Goal: Transaction & Acquisition: Purchase product/service

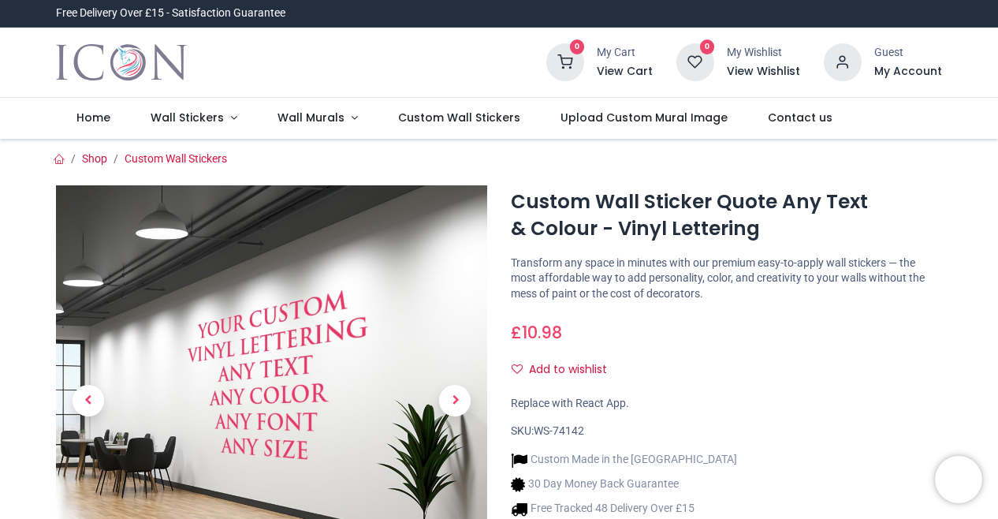
scroll to position [137, 0]
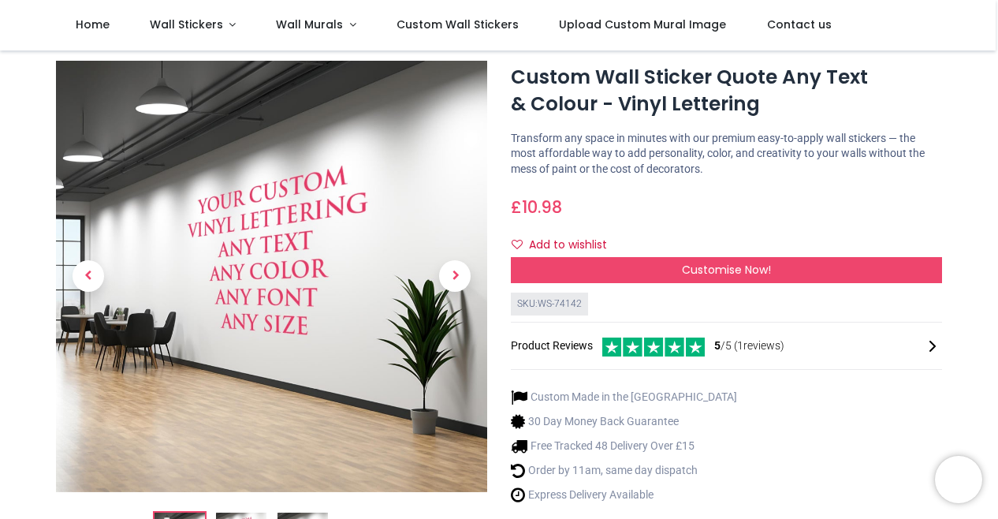
scroll to position [39, 0]
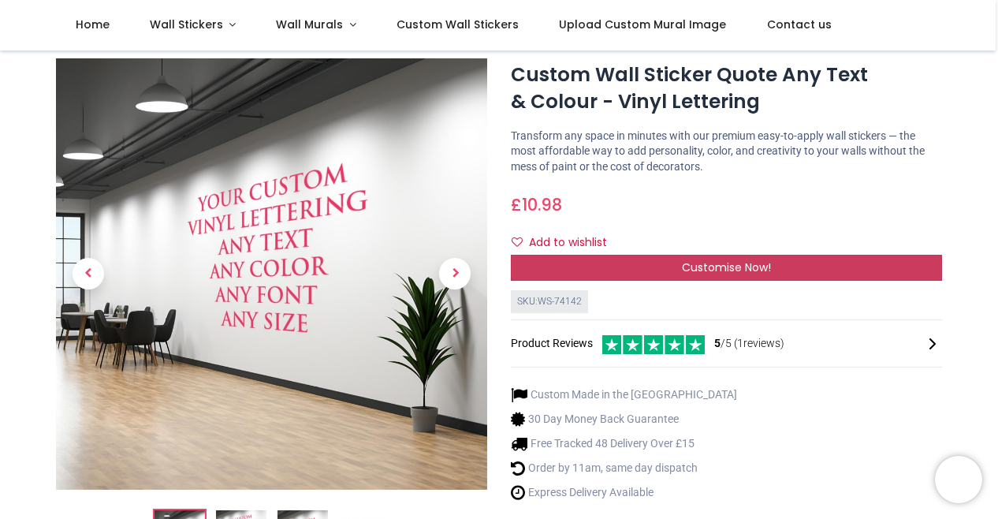
click at [696, 274] on span "Customise Now!" at bounding box center [726, 267] width 89 height 16
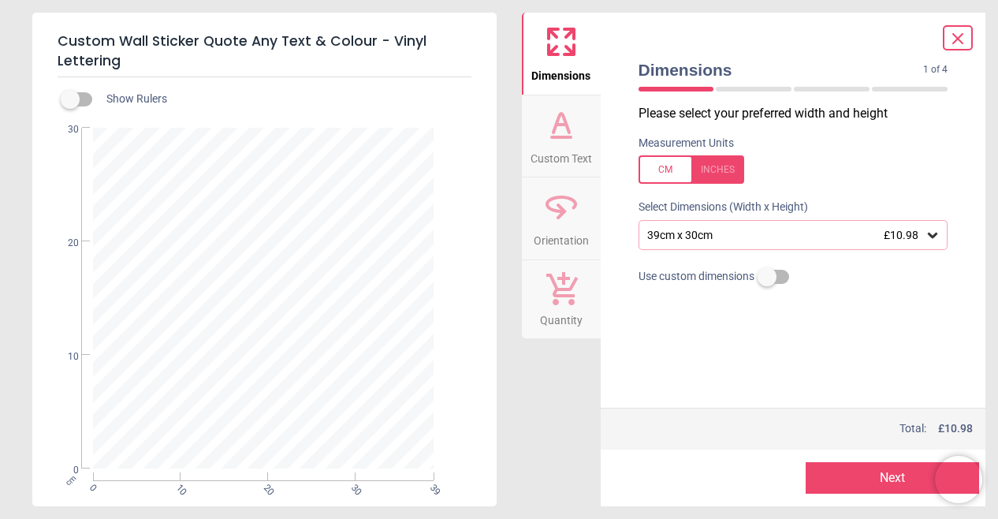
click at [569, 144] on span "Custom Text" at bounding box center [562, 156] width 62 height 24
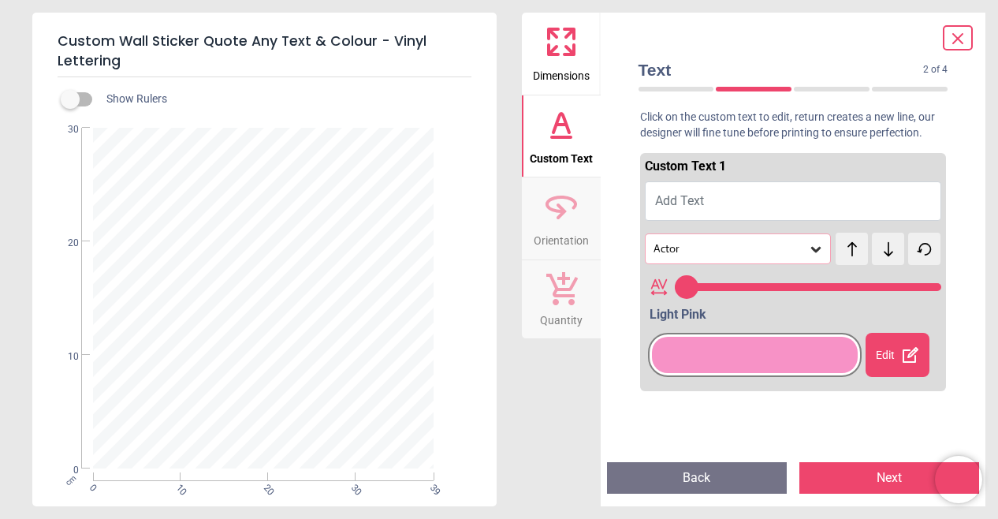
type input "**"
click at [737, 200] on button "Add Text" at bounding box center [793, 200] width 297 height 39
paste textarea "**********"
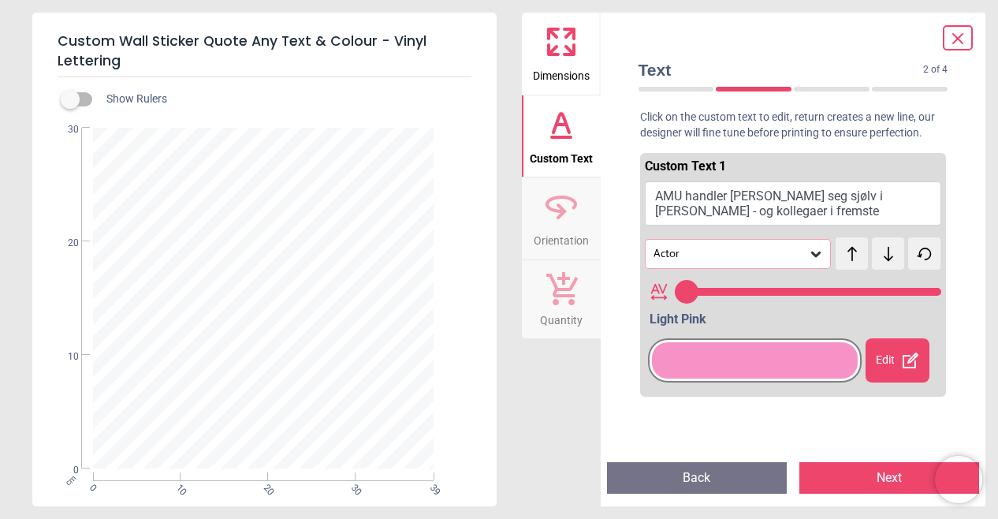
scroll to position [98, 0]
type textarea "**********"
click at [918, 253] on icon at bounding box center [924, 253] width 13 height 11
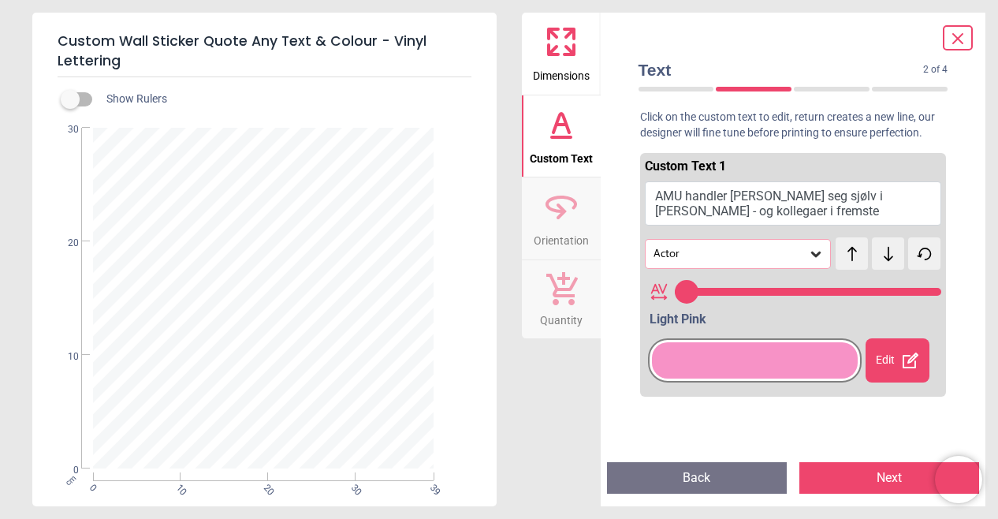
click at [918, 253] on icon at bounding box center [924, 253] width 13 height 11
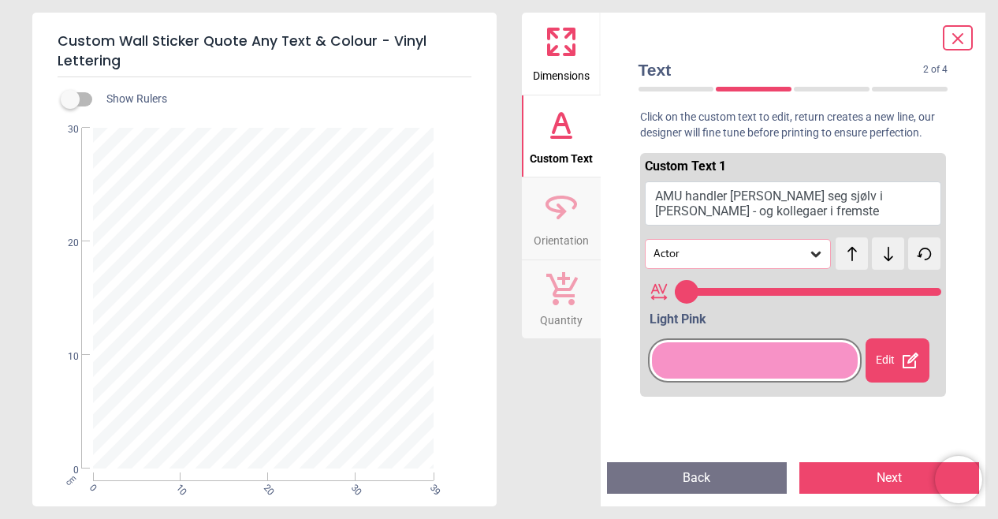
click at [918, 253] on icon at bounding box center [924, 253] width 13 height 11
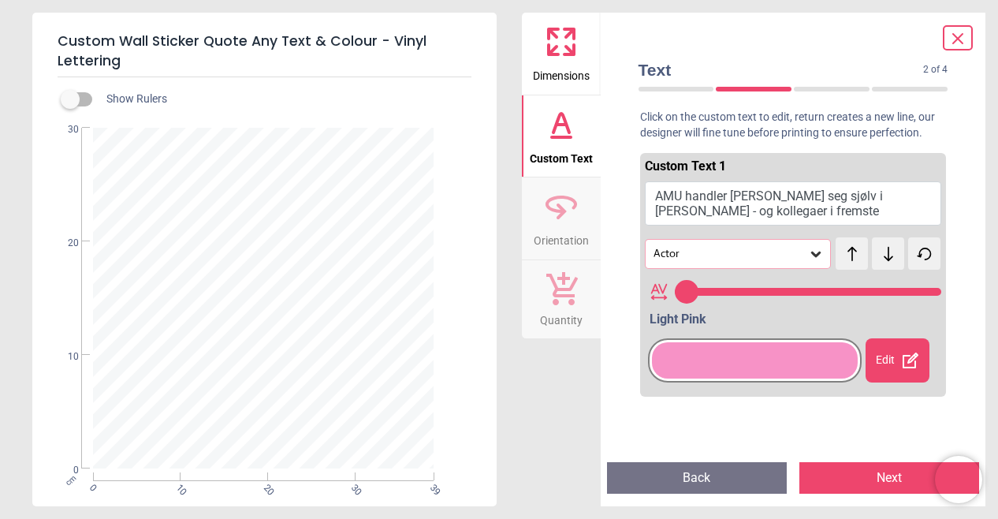
click at [918, 253] on icon at bounding box center [924, 253] width 13 height 11
drag, startPoint x: 897, startPoint y: 294, endPoint x: 831, endPoint y: 297, distance: 66.3
click at [833, 296] on input "range" at bounding box center [808, 292] width 267 height 8
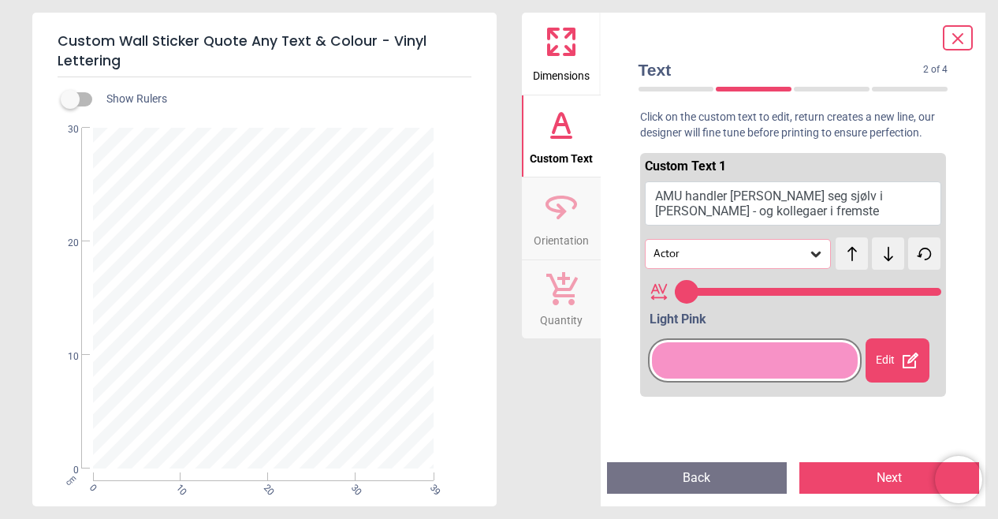
drag, startPoint x: 831, startPoint y: 297, endPoint x: 717, endPoint y: 299, distance: 114.4
type input "**"
click at [717, 296] on input "range" at bounding box center [808, 292] width 267 height 8
click at [569, 390] on div "Dimensions Custom Text Orientation Quantity" at bounding box center [561, 260] width 79 height 494
click at [558, 208] on icon at bounding box center [562, 207] width 38 height 38
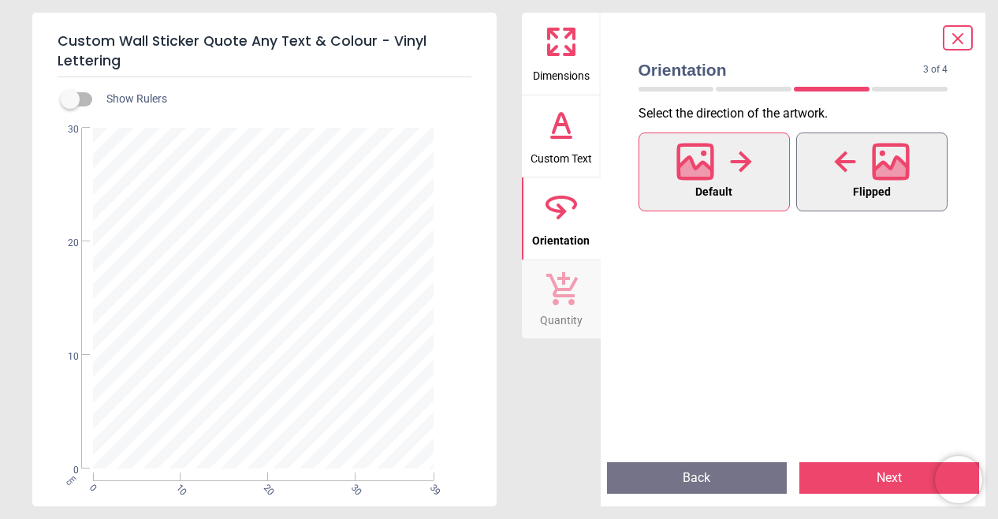
click at [878, 173] on icon at bounding box center [892, 171] width 34 height 28
click at [737, 166] on icon at bounding box center [741, 162] width 22 height 24
click at [590, 78] on button "Dimensions" at bounding box center [561, 54] width 79 height 82
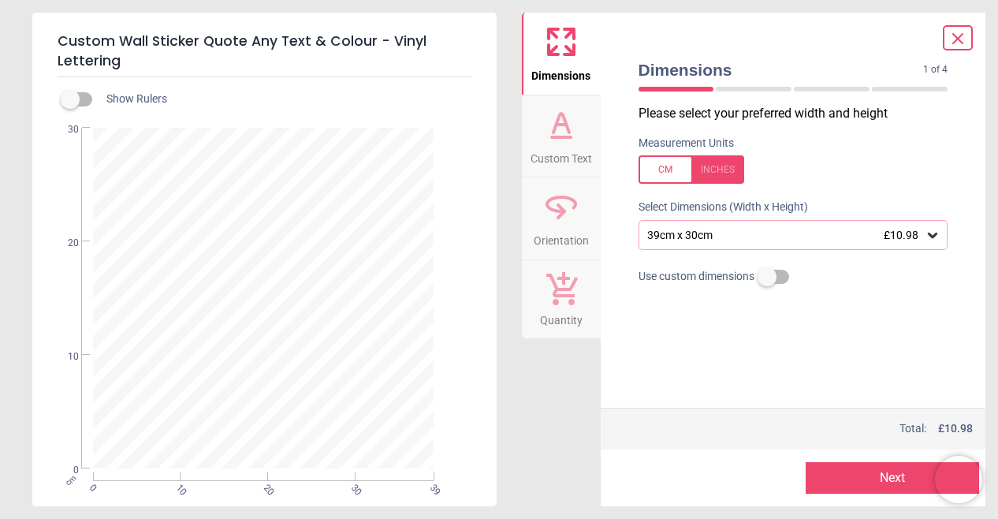
click at [882, 237] on div "39cm x 30cm £10.98" at bounding box center [786, 235] width 280 height 13
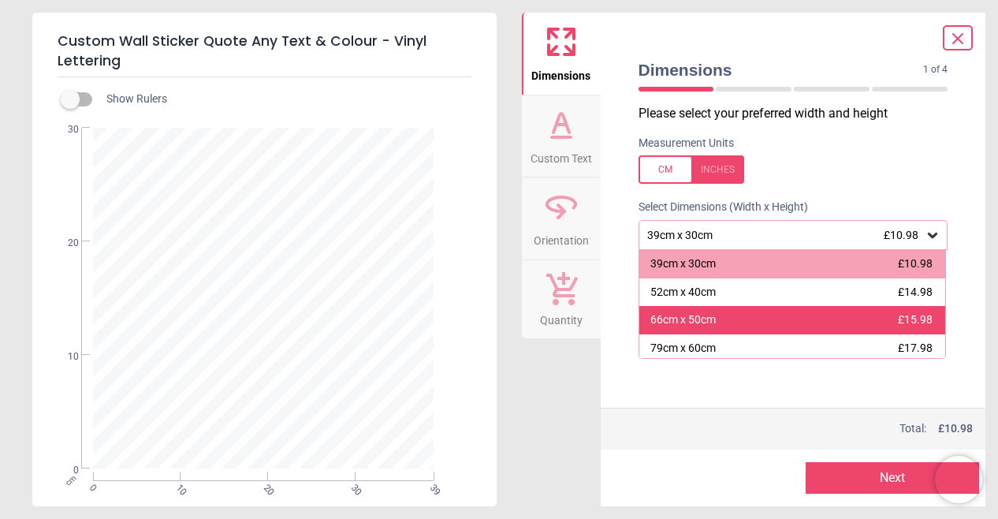
click at [733, 316] on div "66cm x 50cm £15.98" at bounding box center [793, 320] width 307 height 28
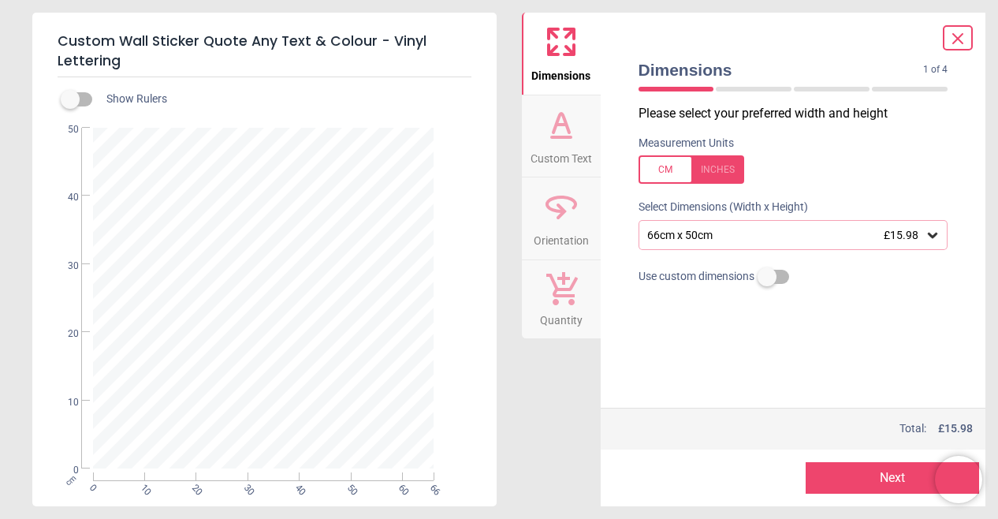
click at [556, 220] on icon at bounding box center [562, 207] width 38 height 38
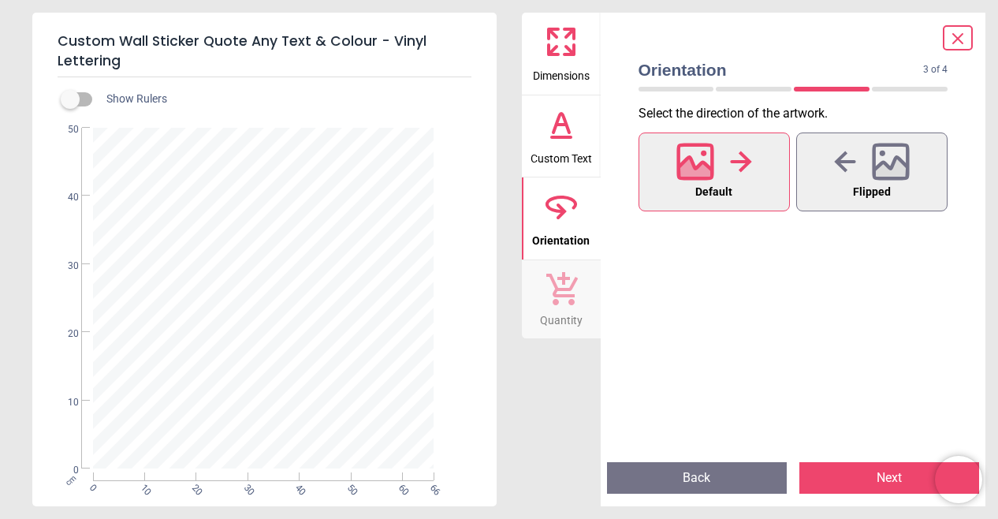
click at [569, 139] on icon at bounding box center [562, 125] width 38 height 38
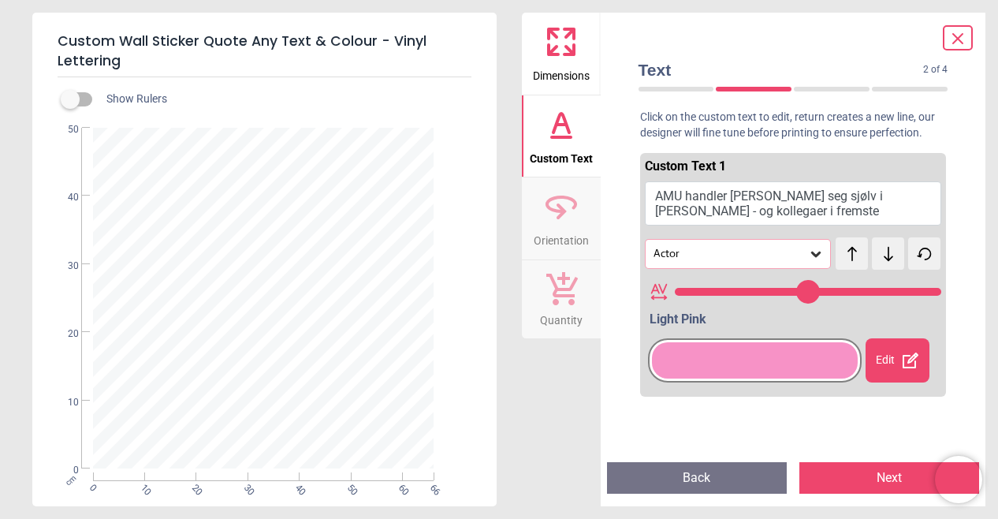
drag, startPoint x: 912, startPoint y: 286, endPoint x: 995, endPoint y: 293, distance: 83.1
type input "**"
click at [942, 293] on input "range" at bounding box center [808, 292] width 267 height 8
click at [875, 359] on div "Edit" at bounding box center [898, 360] width 65 height 44
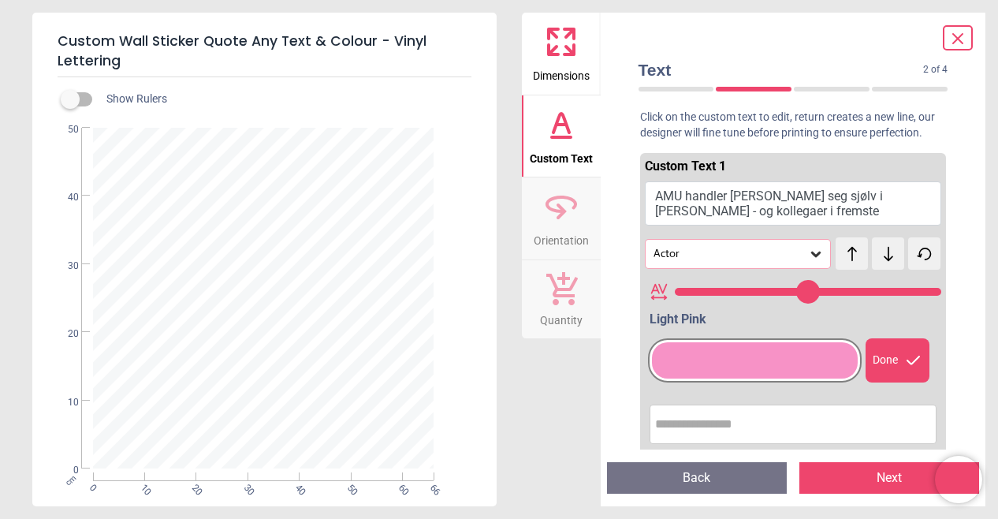
click at [756, 427] on input "text" at bounding box center [793, 424] width 277 height 32
click at [719, 379] on div at bounding box center [755, 360] width 214 height 44
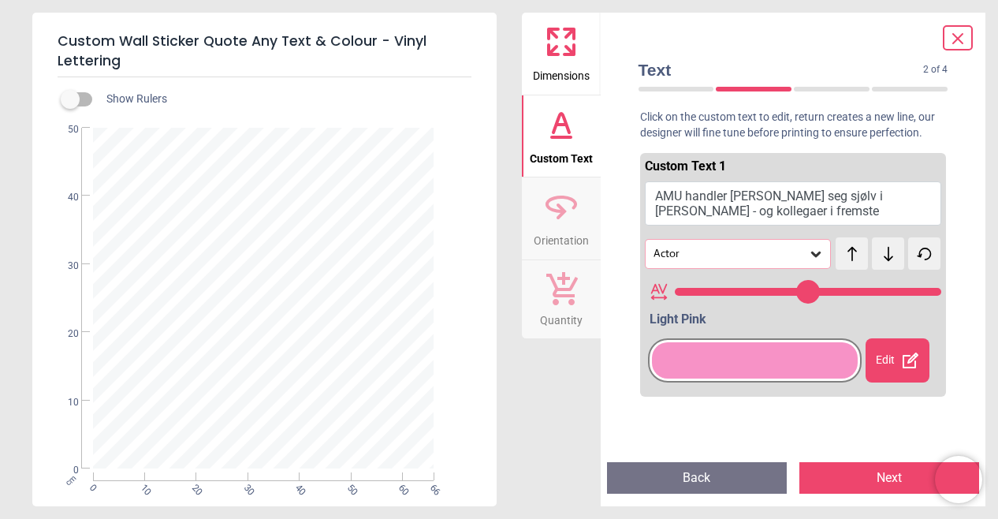
click at [855, 367] on div at bounding box center [755, 360] width 214 height 44
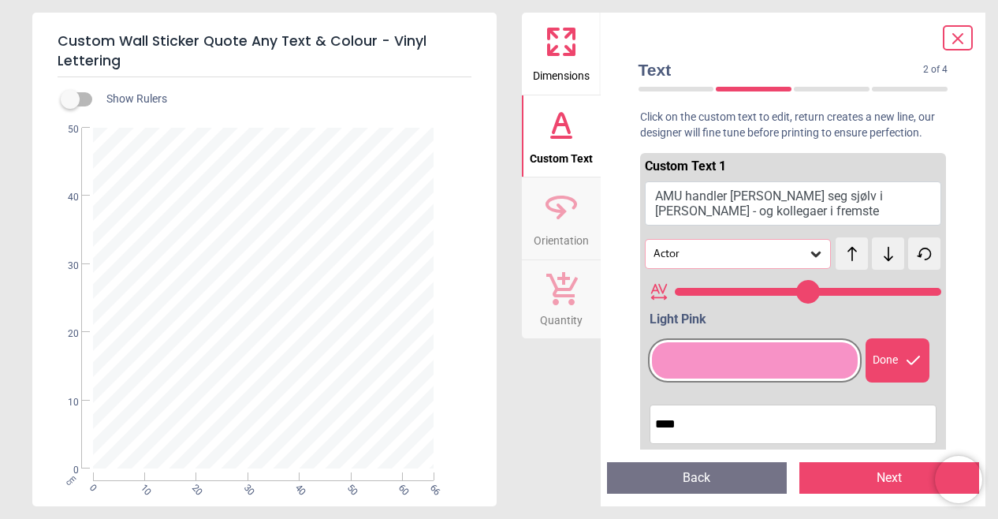
click at [882, 367] on div "Done" at bounding box center [898, 360] width 65 height 44
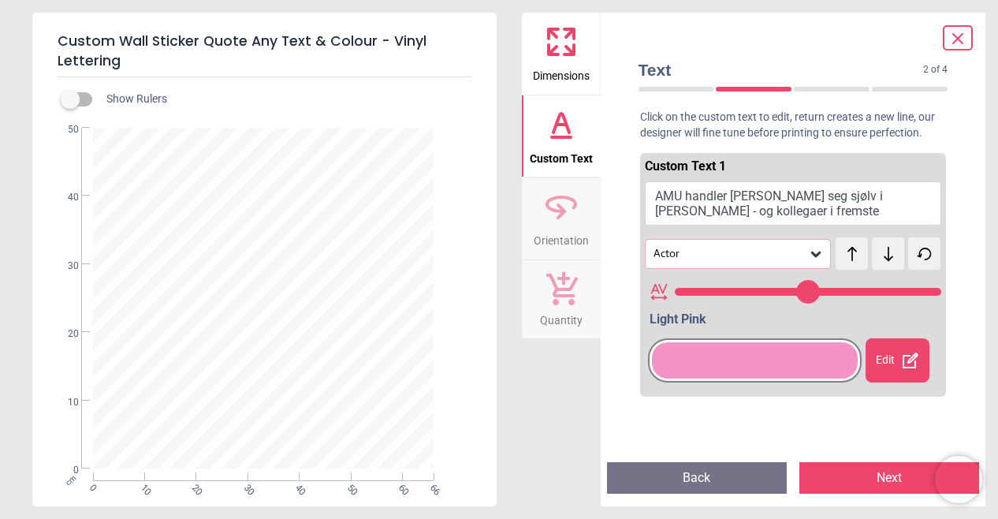
click at [876, 366] on div "Edit" at bounding box center [898, 360] width 65 height 44
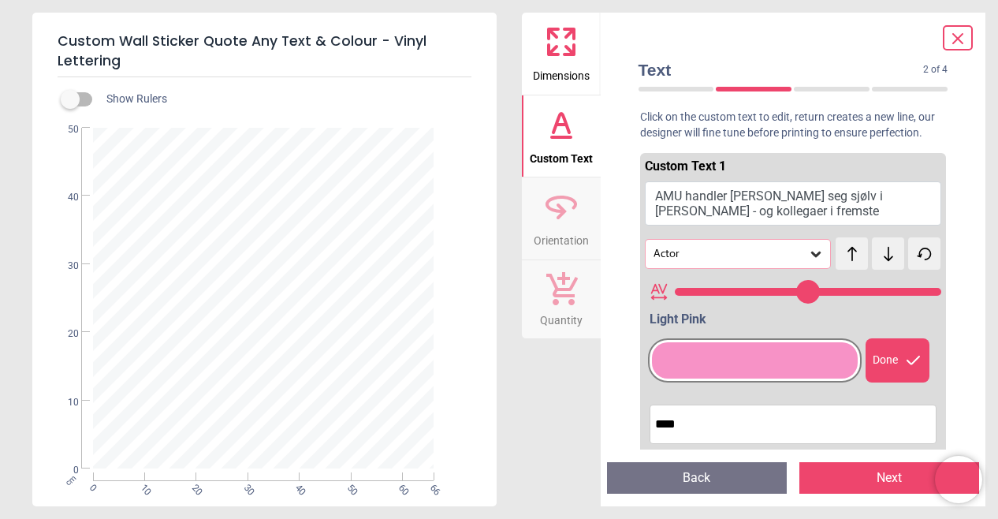
drag, startPoint x: 696, startPoint y: 423, endPoint x: 627, endPoint y: 428, distance: 68.8
click at [627, 428] on div "Custom Text 1 AMU handler [PERSON_NAME] seg sjølv i [PERSON_NAME] - og kollegae…" at bounding box center [793, 298] width 335 height 304
type input "****"
click at [905, 351] on icon at bounding box center [914, 360] width 19 height 19
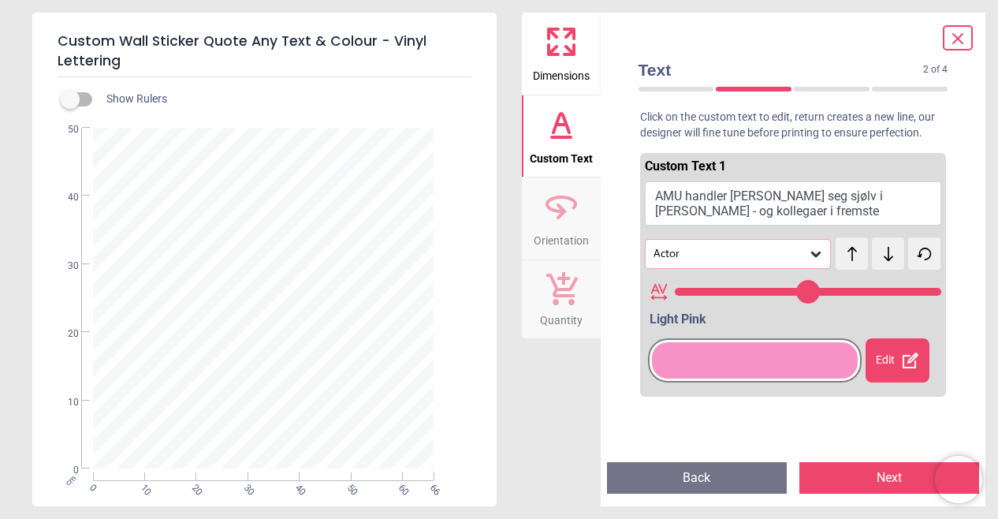
click at [945, 342] on div "Custom Text 1 AMU handler [PERSON_NAME] seg sjølv i [PERSON_NAME] - og kollegae…" at bounding box center [793, 298] width 335 height 304
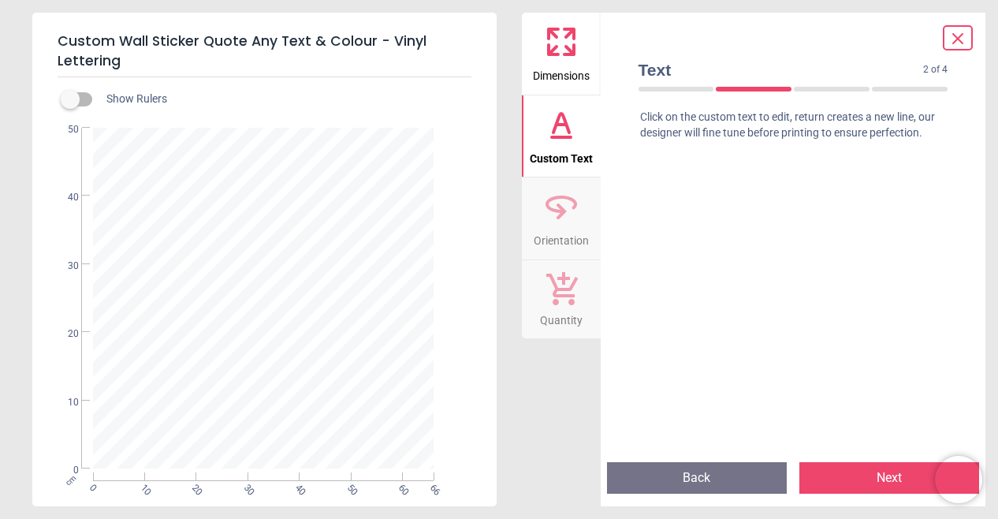
scroll to position [315, 0]
click at [879, 480] on button "Next" at bounding box center [890, 478] width 180 height 32
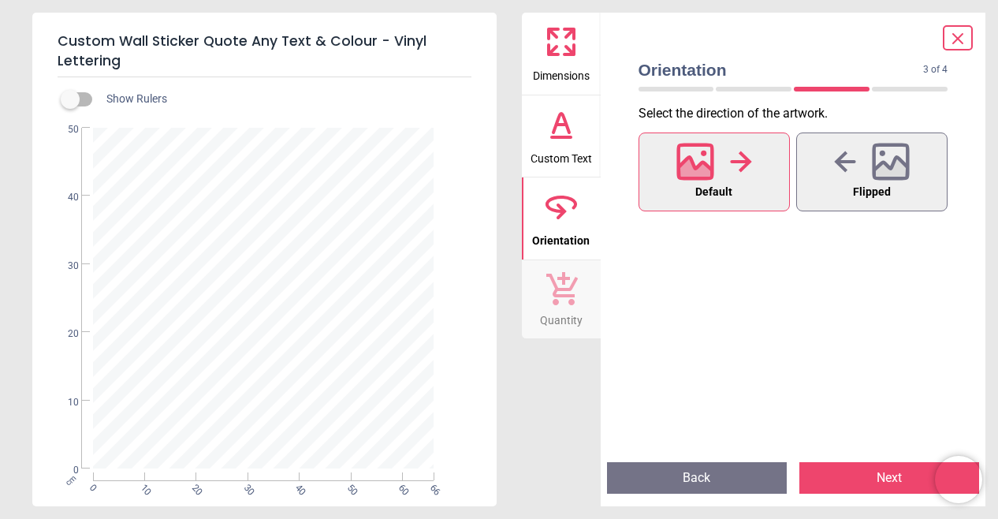
click at [875, 477] on button "Next" at bounding box center [890, 478] width 180 height 32
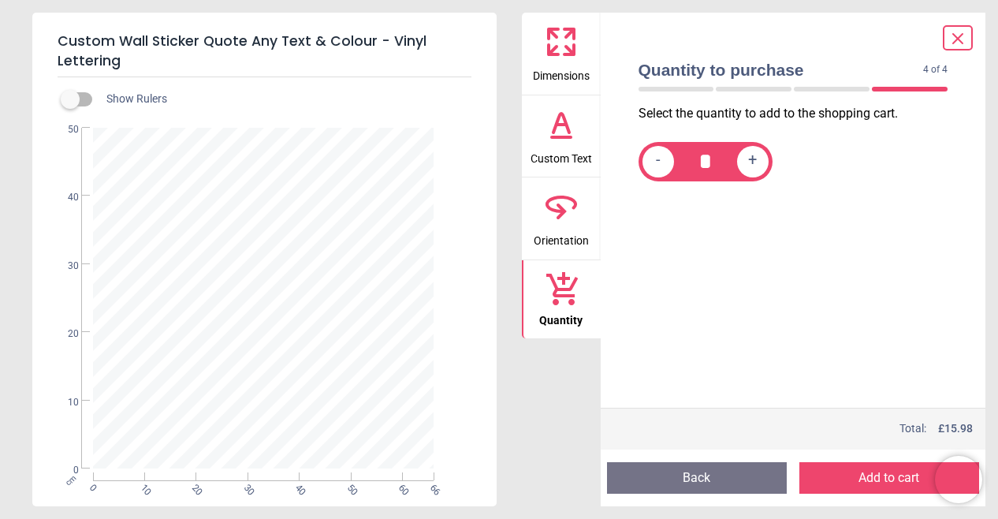
click at [70, 99] on label at bounding box center [70, 99] width 0 height 0
click at [829, 476] on button "Add to cart" at bounding box center [890, 478] width 180 height 32
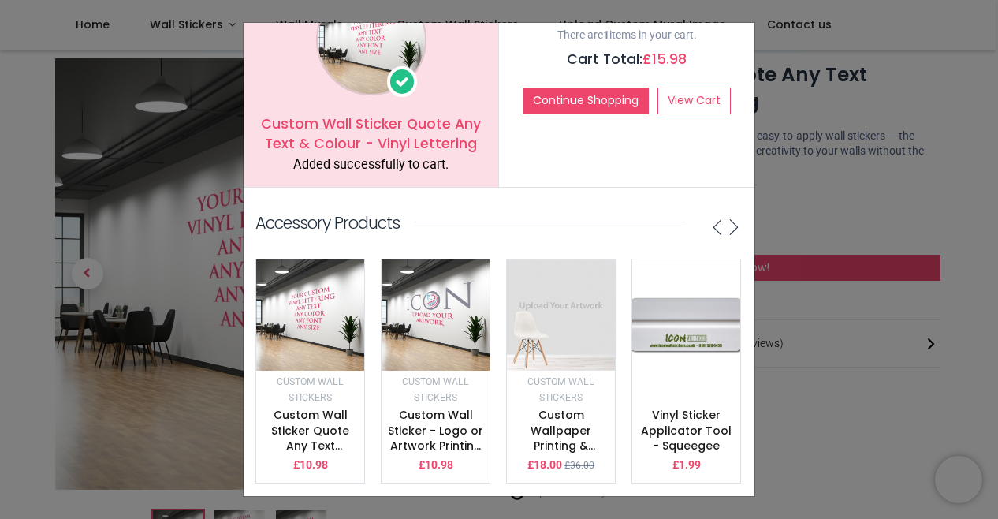
scroll to position [0, 0]
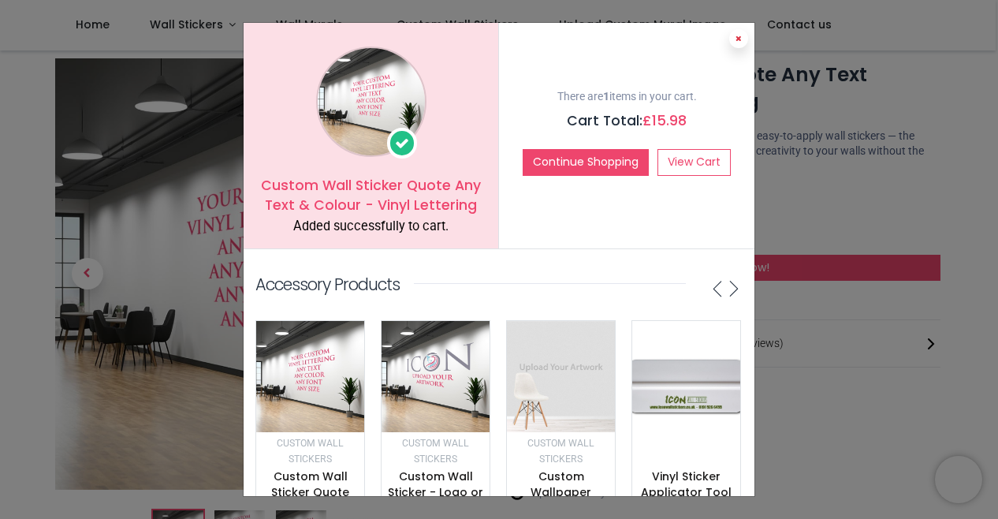
click at [737, 43] on button at bounding box center [738, 38] width 19 height 19
